Goal: Navigation & Orientation: Find specific page/section

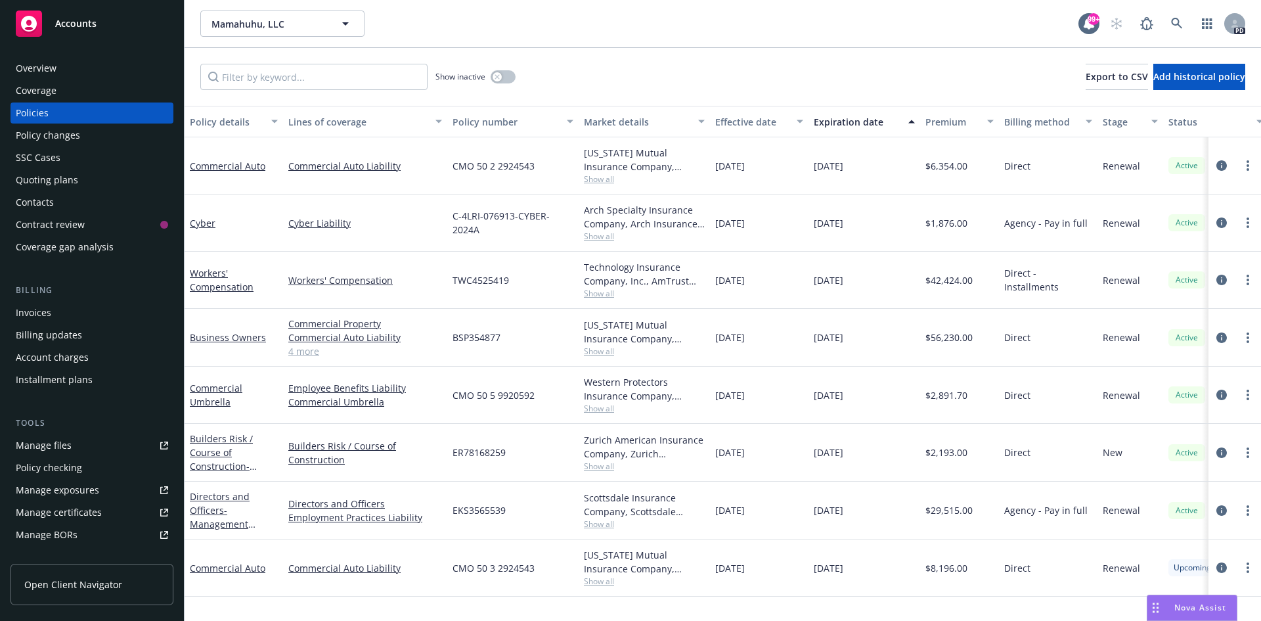
click at [91, 19] on span "Accounts" at bounding box center [75, 23] width 41 height 11
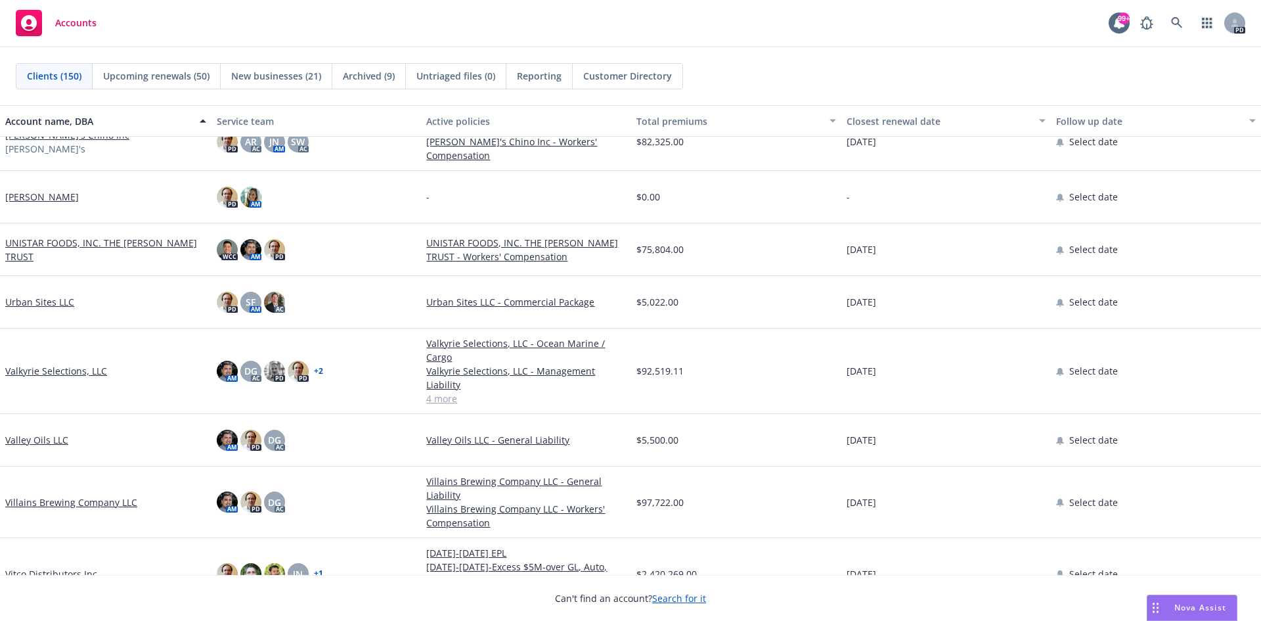
scroll to position [7293, 0]
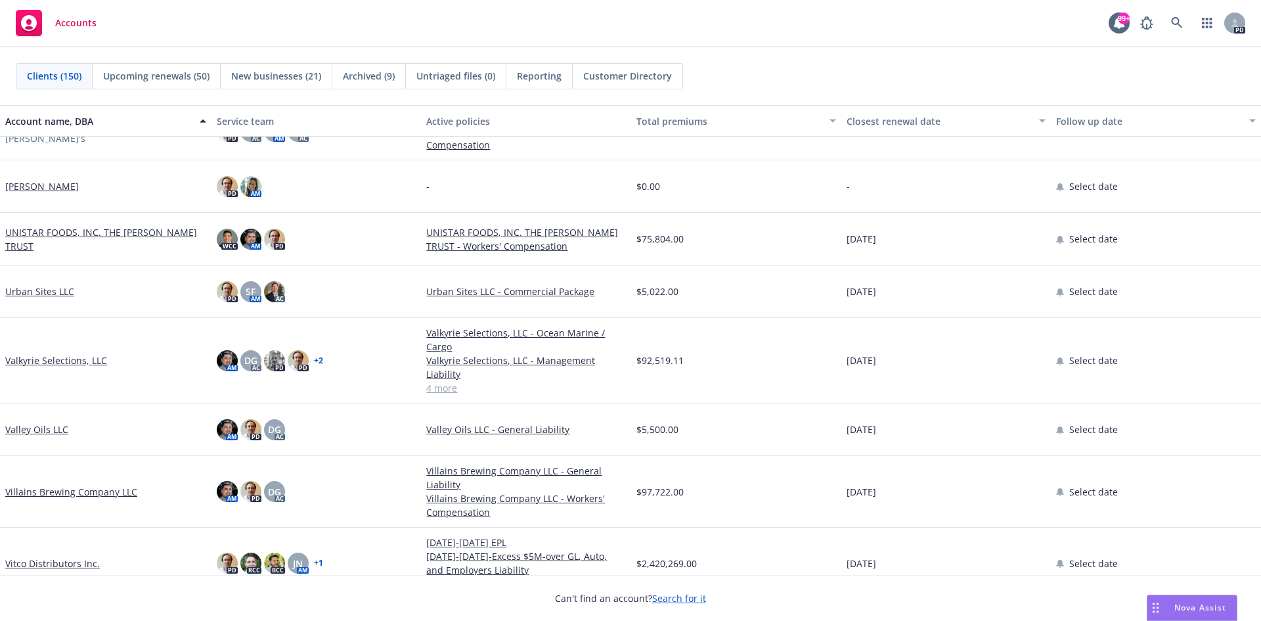
click at [68, 353] on link "Valkyrie Selections, LLC" at bounding box center [56, 360] width 102 height 14
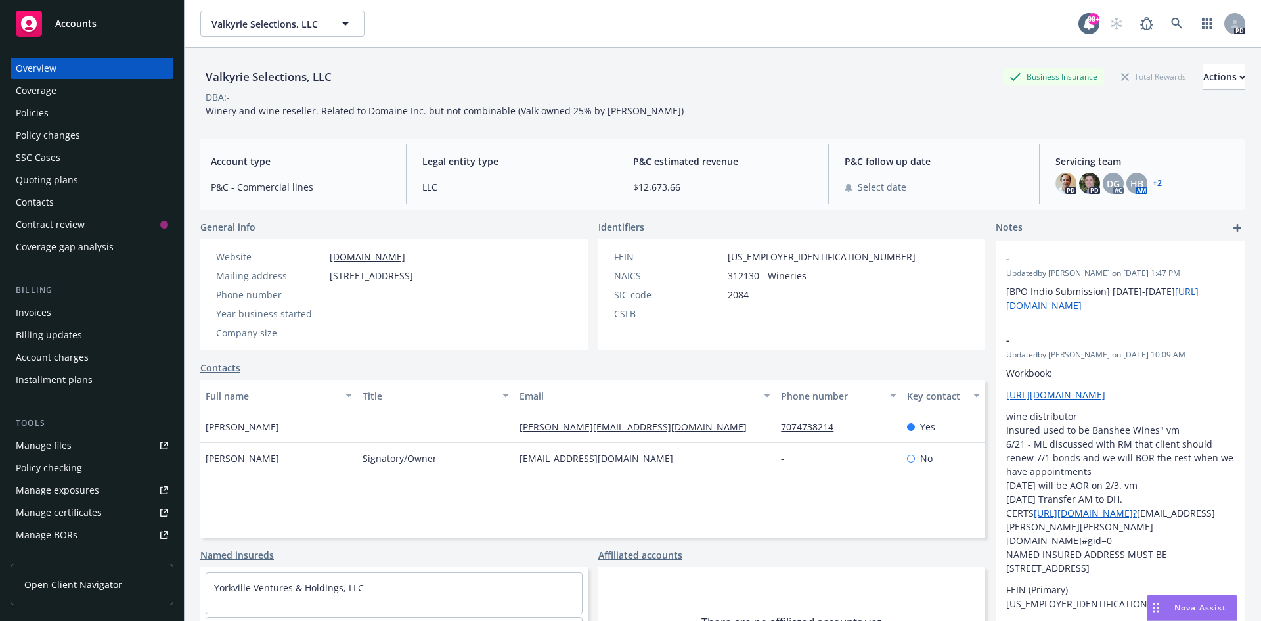
click at [85, 25] on span "Accounts" at bounding box center [75, 23] width 41 height 11
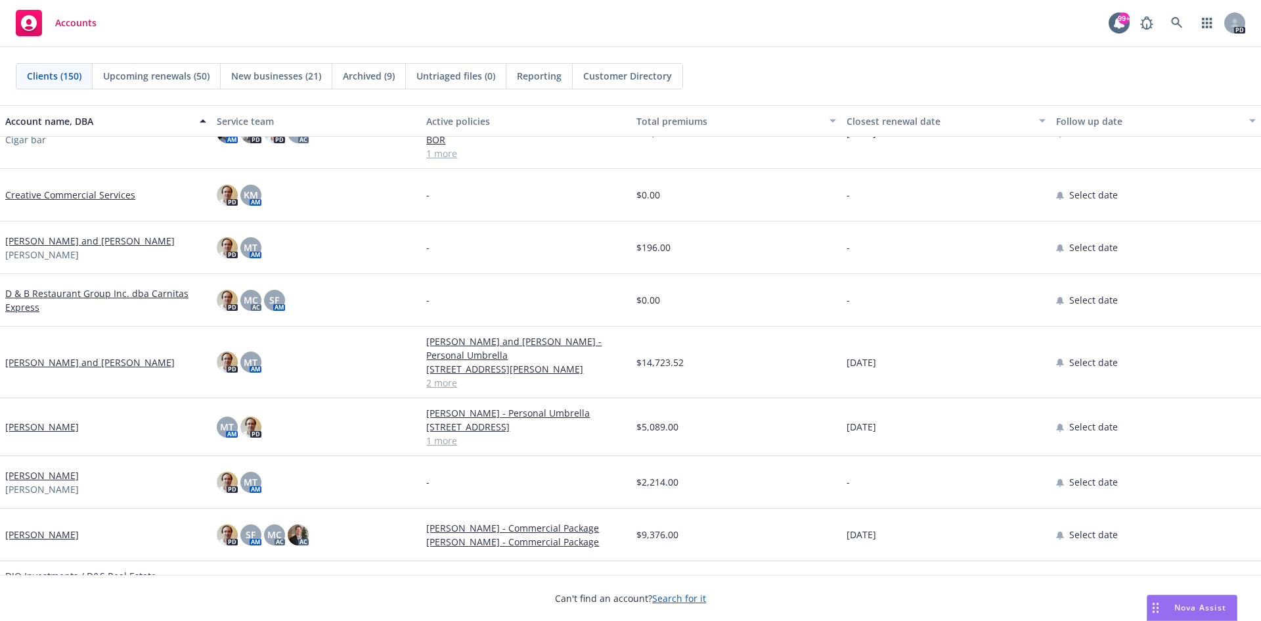
scroll to position [2168, 0]
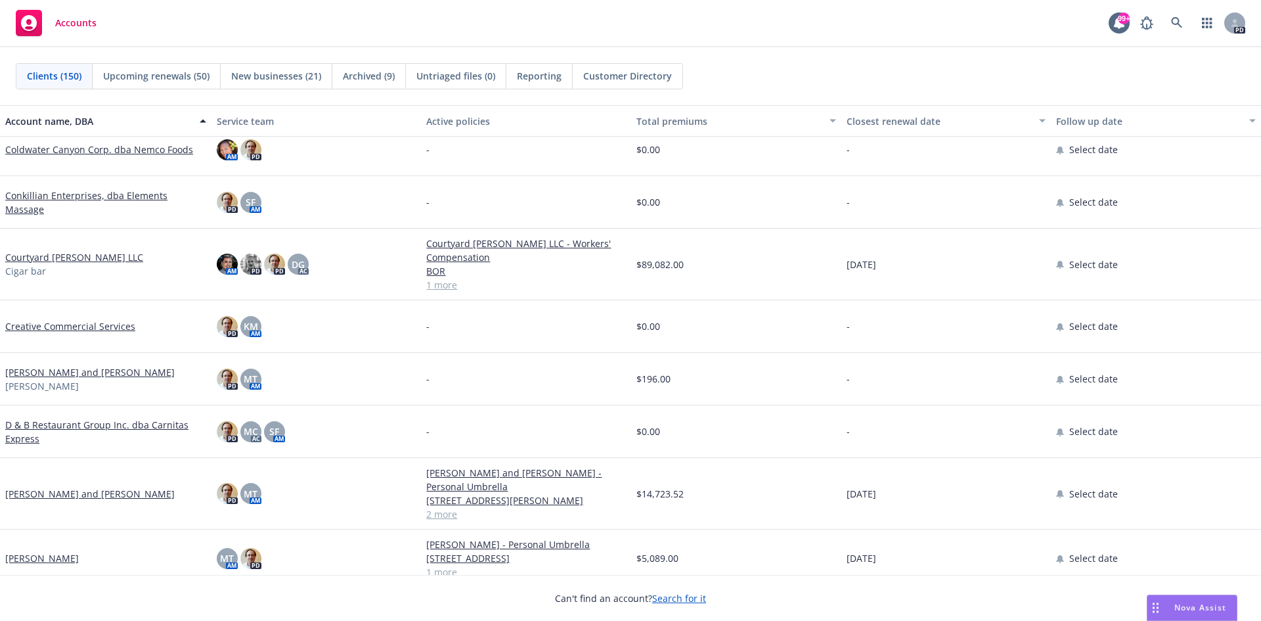
click at [80, 260] on link "Courtyard [PERSON_NAME] LLC" at bounding box center [74, 257] width 138 height 14
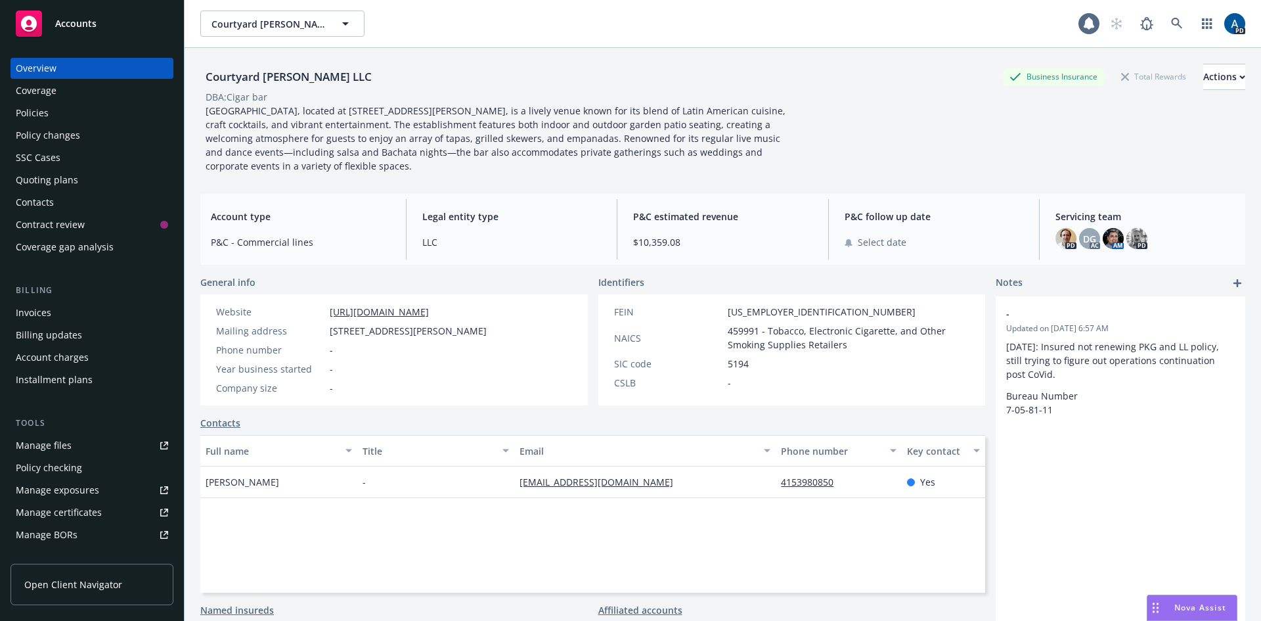
click at [30, 108] on div "Policies" at bounding box center [32, 112] width 33 height 21
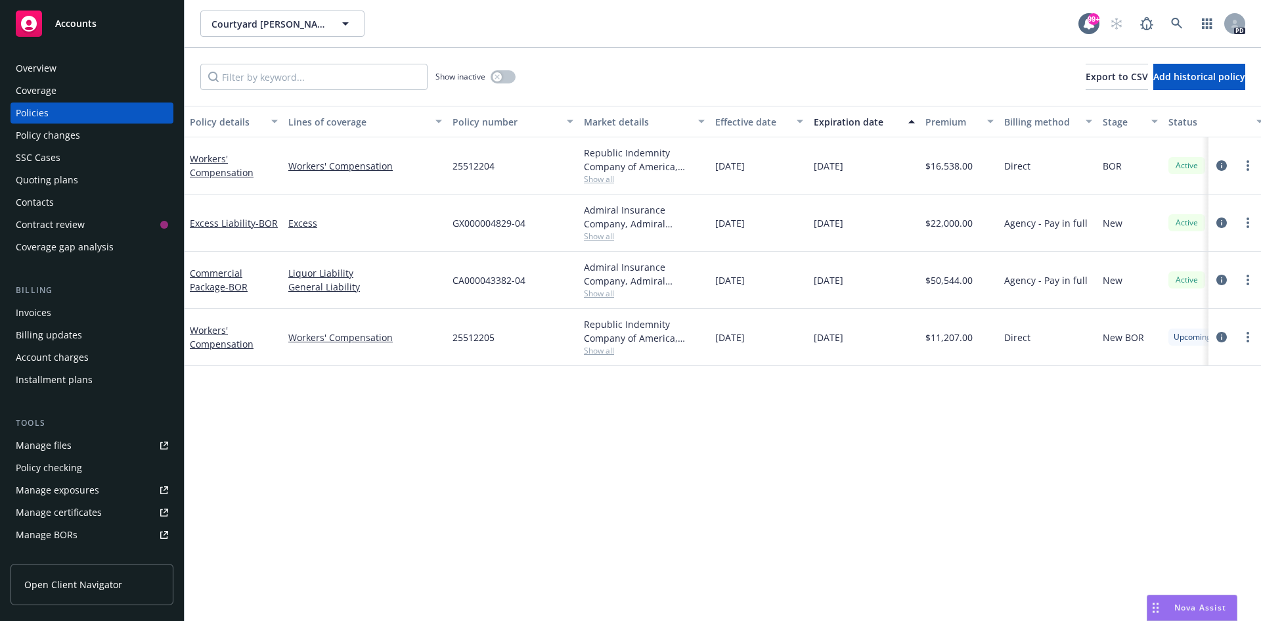
click at [53, 68] on div "Overview" at bounding box center [36, 68] width 41 height 21
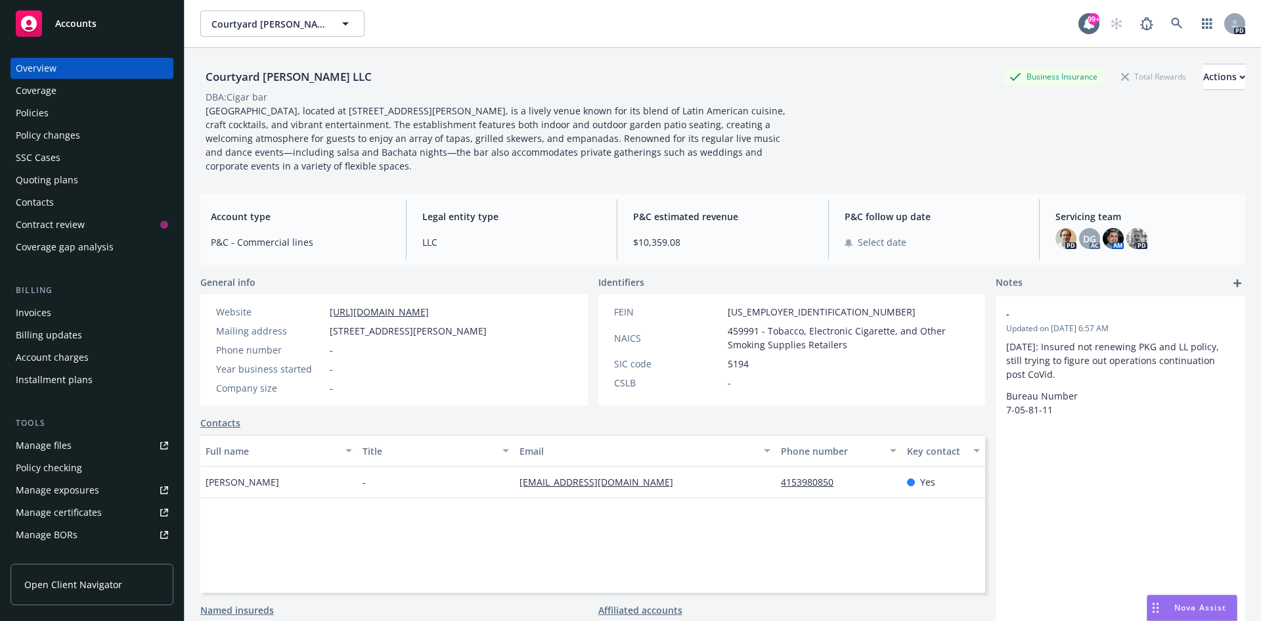
click at [79, 21] on span "Accounts" at bounding box center [75, 23] width 41 height 11
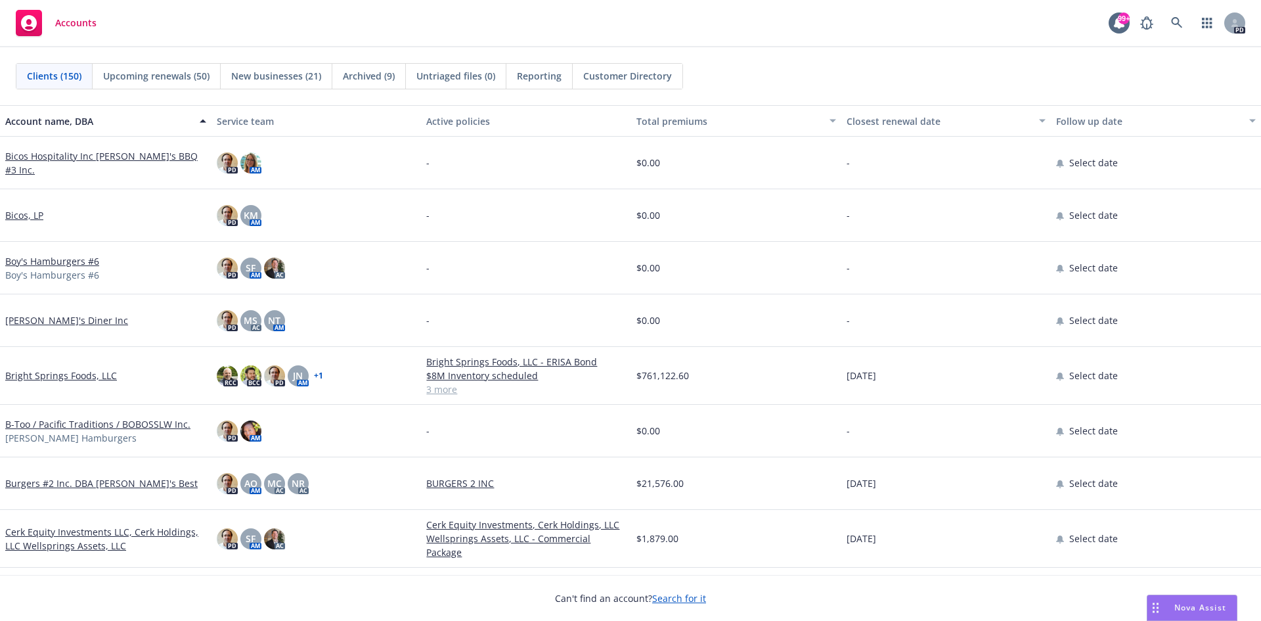
scroll to position [1643, 0]
